Goal: Transaction & Acquisition: Subscribe to service/newsletter

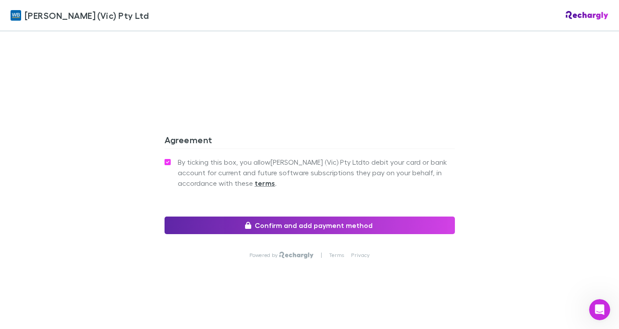
scroll to position [845, 0]
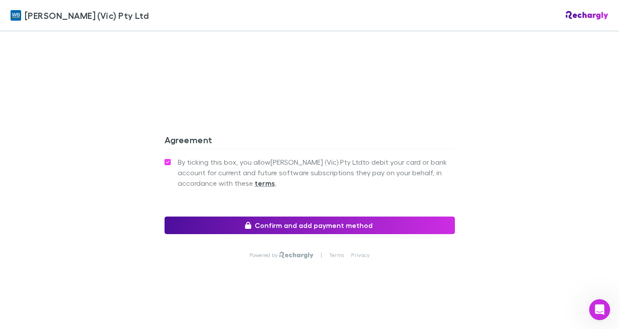
click at [313, 219] on button "Confirm and add payment method" at bounding box center [309, 226] width 290 height 18
